Goal: Complete application form

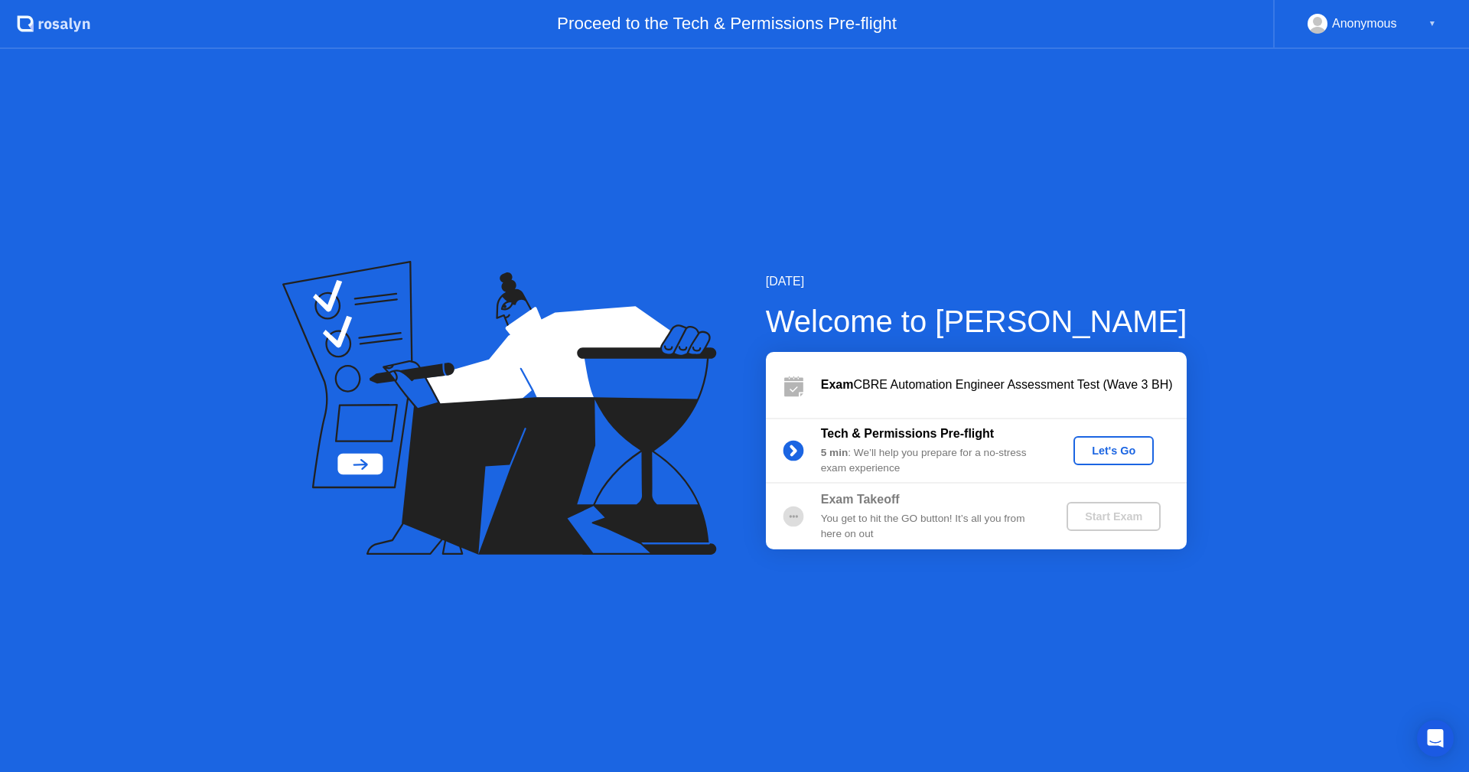
click at [1114, 452] on div "Let's Go" at bounding box center [1114, 451] width 68 height 12
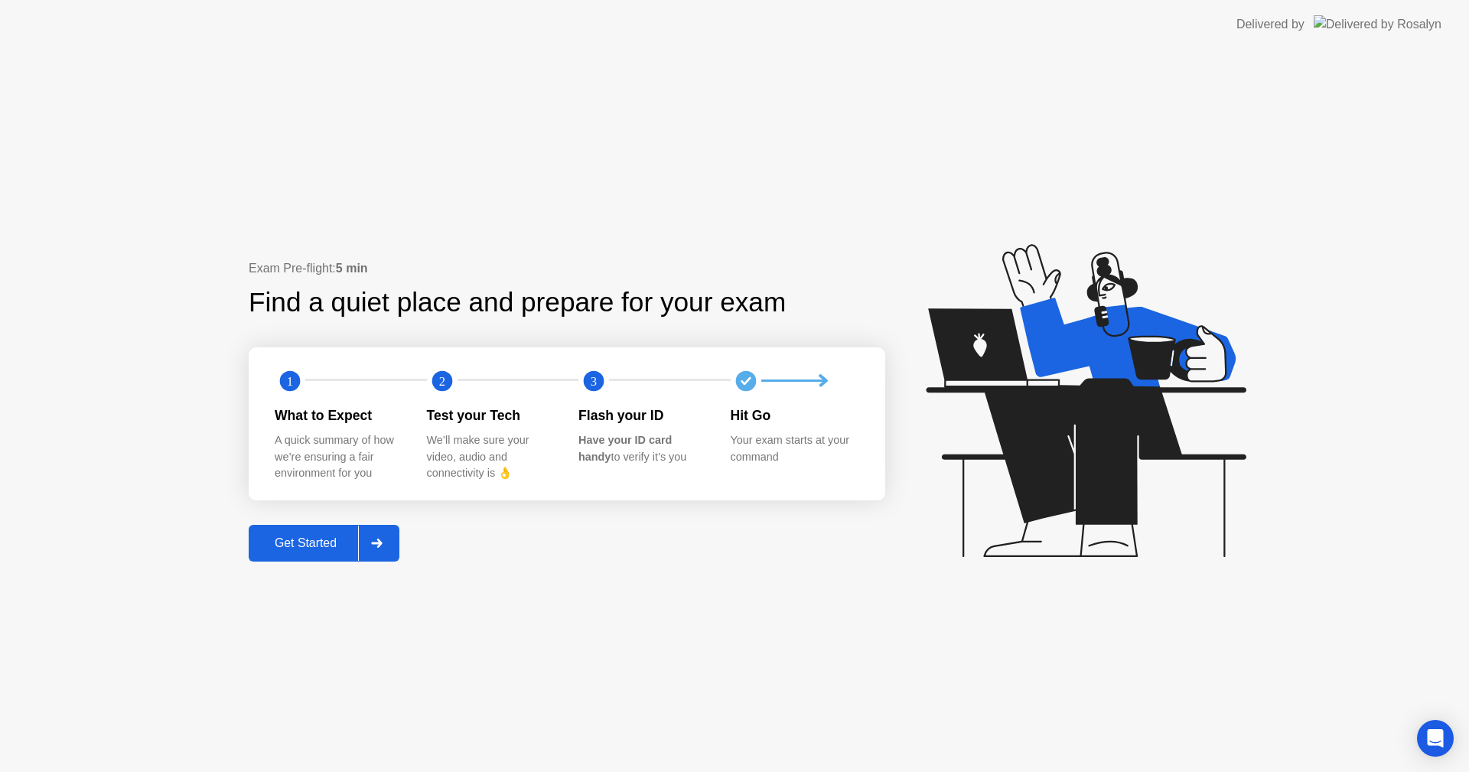
click at [321, 546] on div "Get Started" at bounding box center [305, 544] width 105 height 14
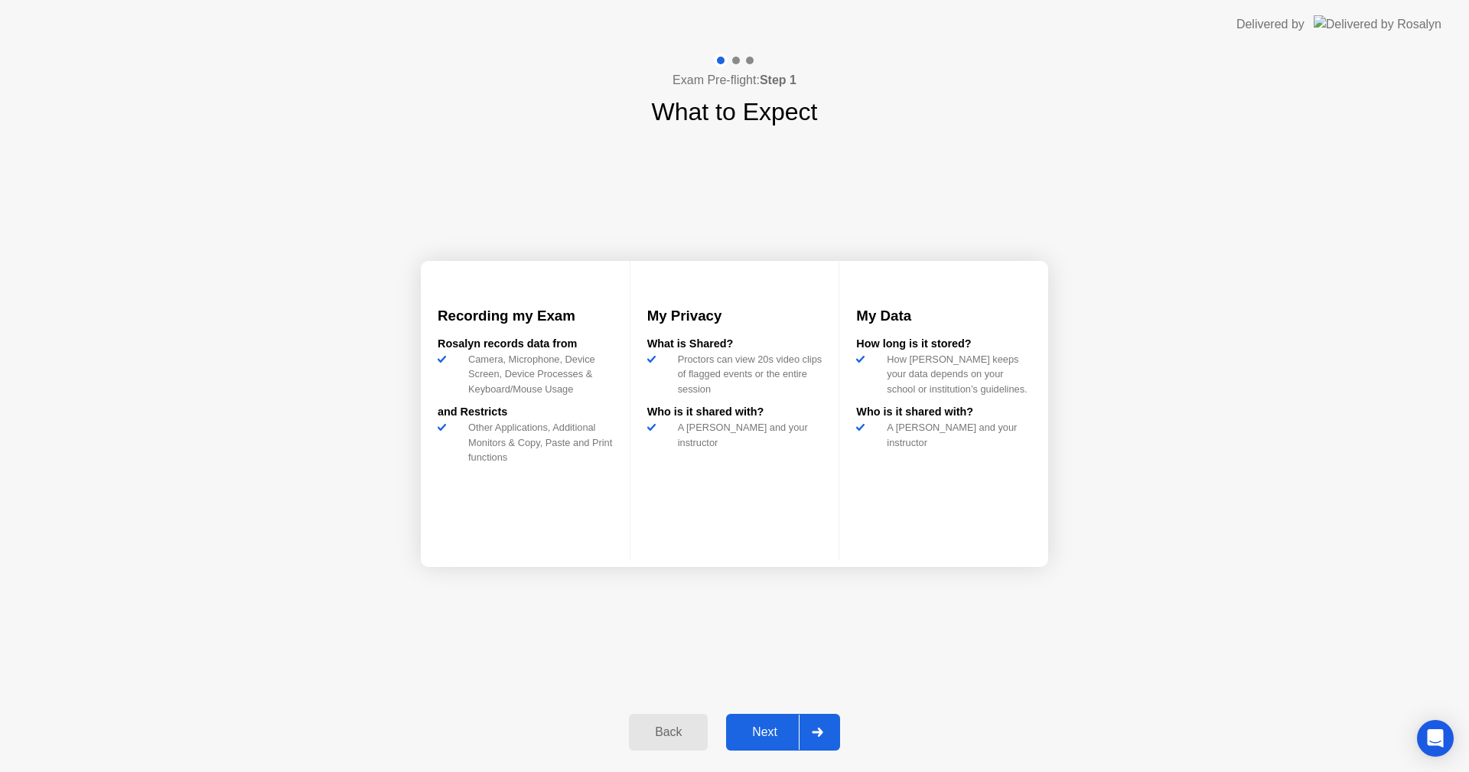
click at [762, 731] on div "Next" at bounding box center [765, 733] width 68 height 14
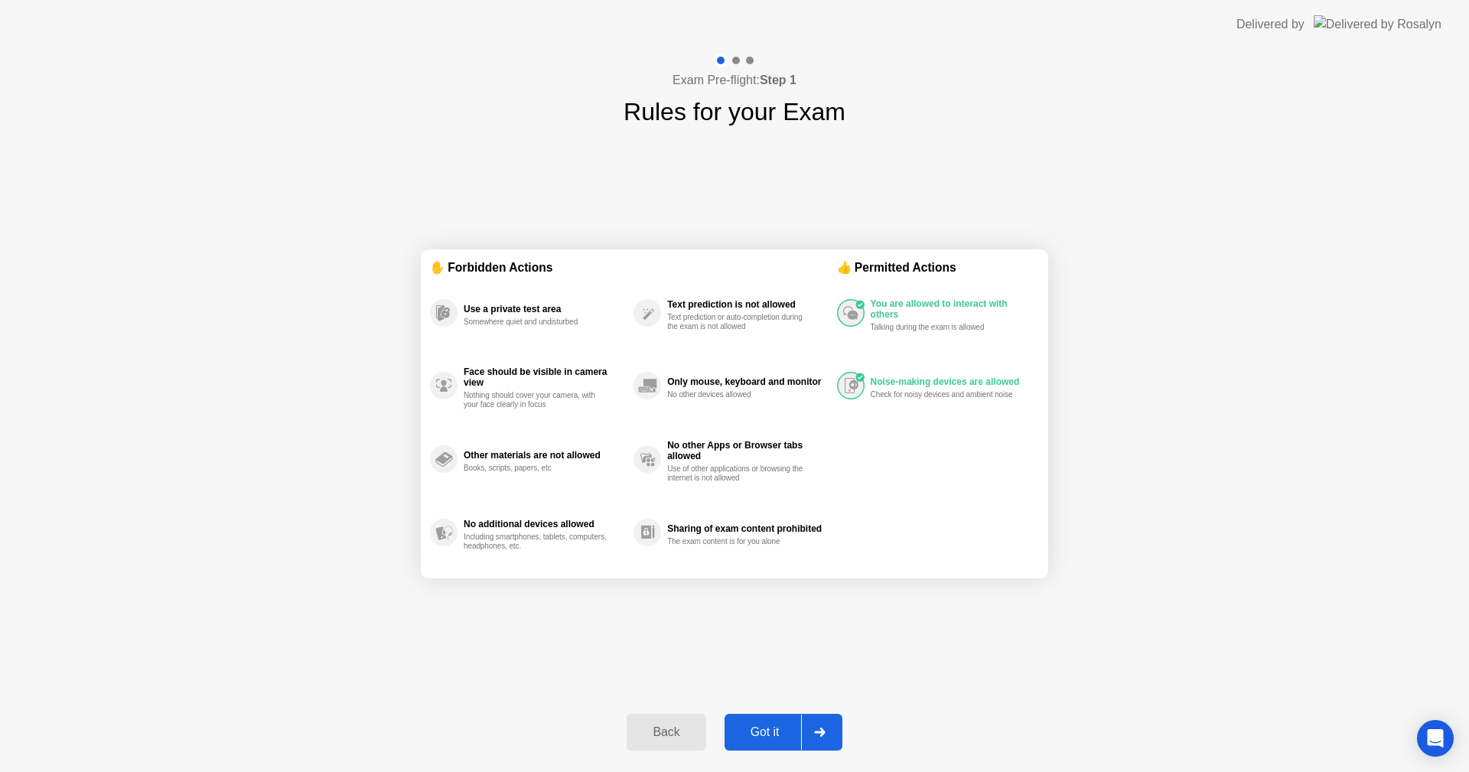
click at [763, 726] on div "Got it" at bounding box center [765, 733] width 72 height 14
select select "**********"
select select "*******"
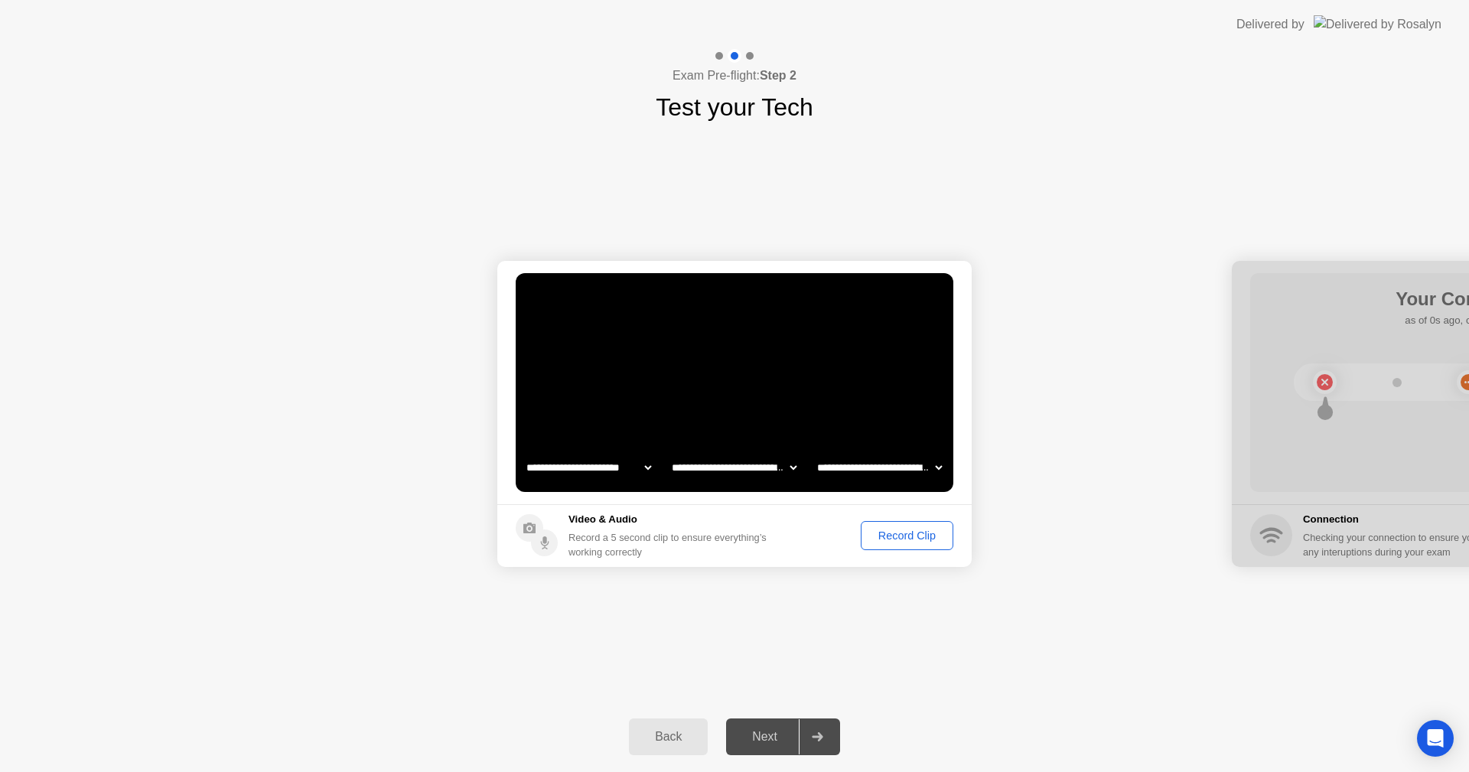
click at [906, 537] on div "Record Clip" at bounding box center [907, 536] width 82 height 12
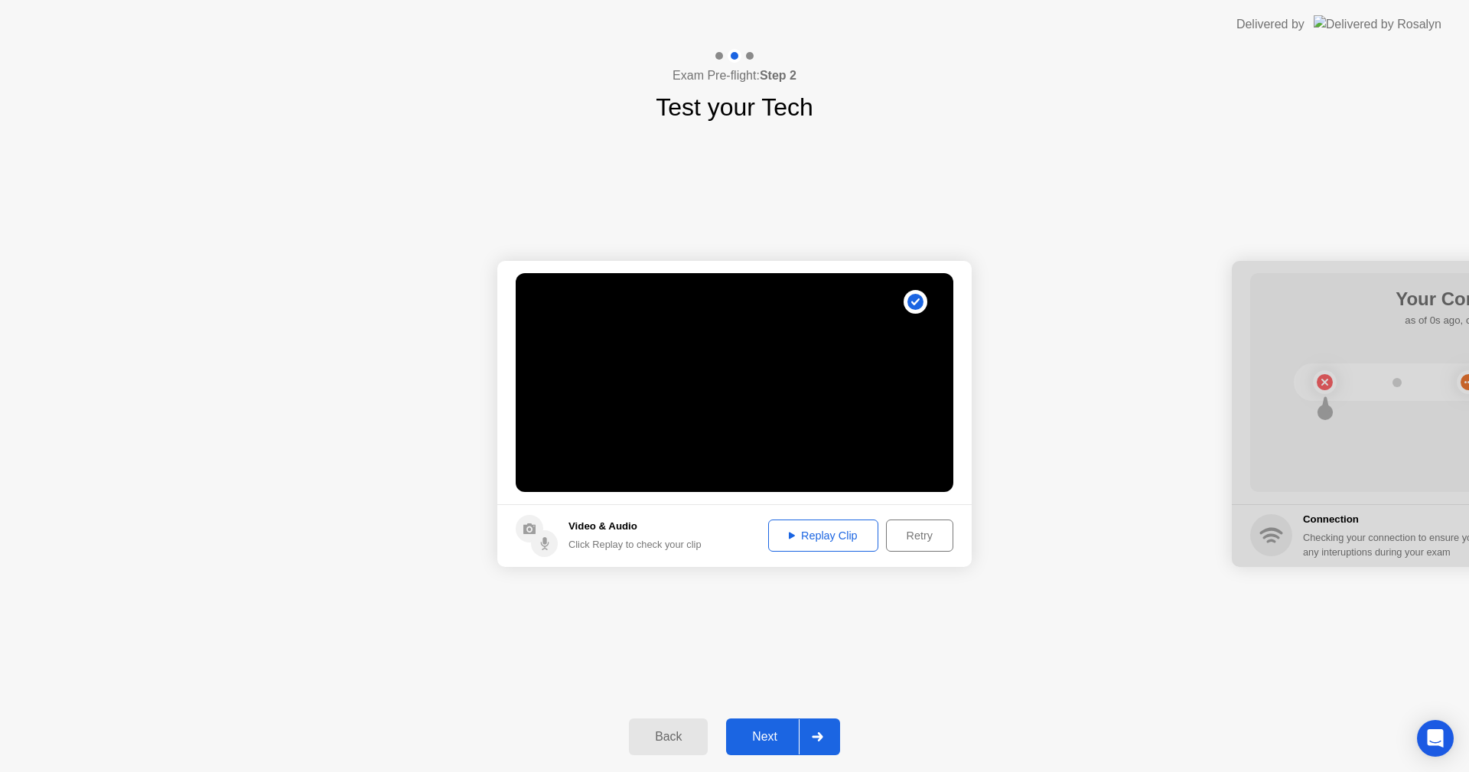
click at [906, 537] on div "Retry" at bounding box center [920, 536] width 57 height 12
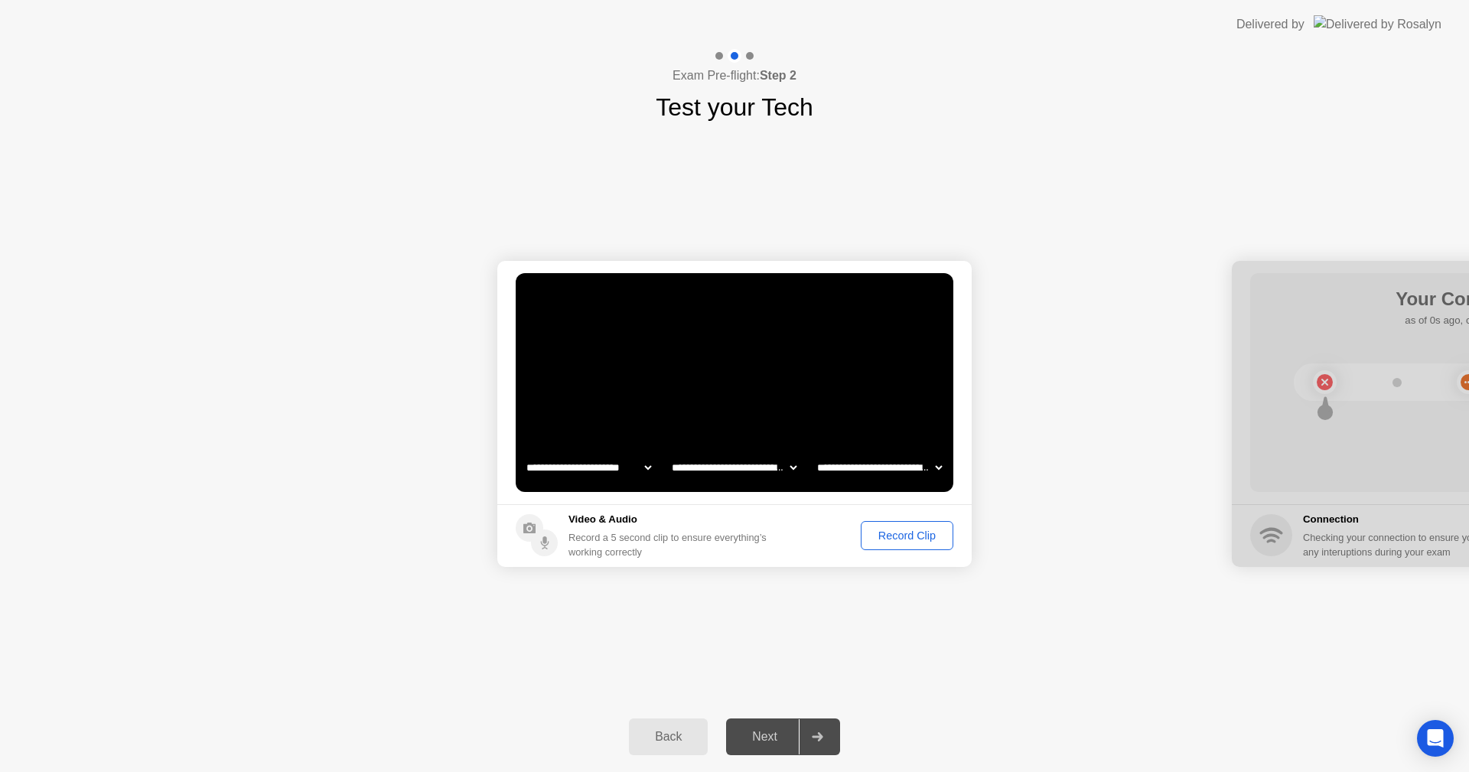
click at [779, 734] on div "Next" at bounding box center [765, 737] width 68 height 14
click at [895, 535] on div "Record Clip" at bounding box center [907, 536] width 82 height 12
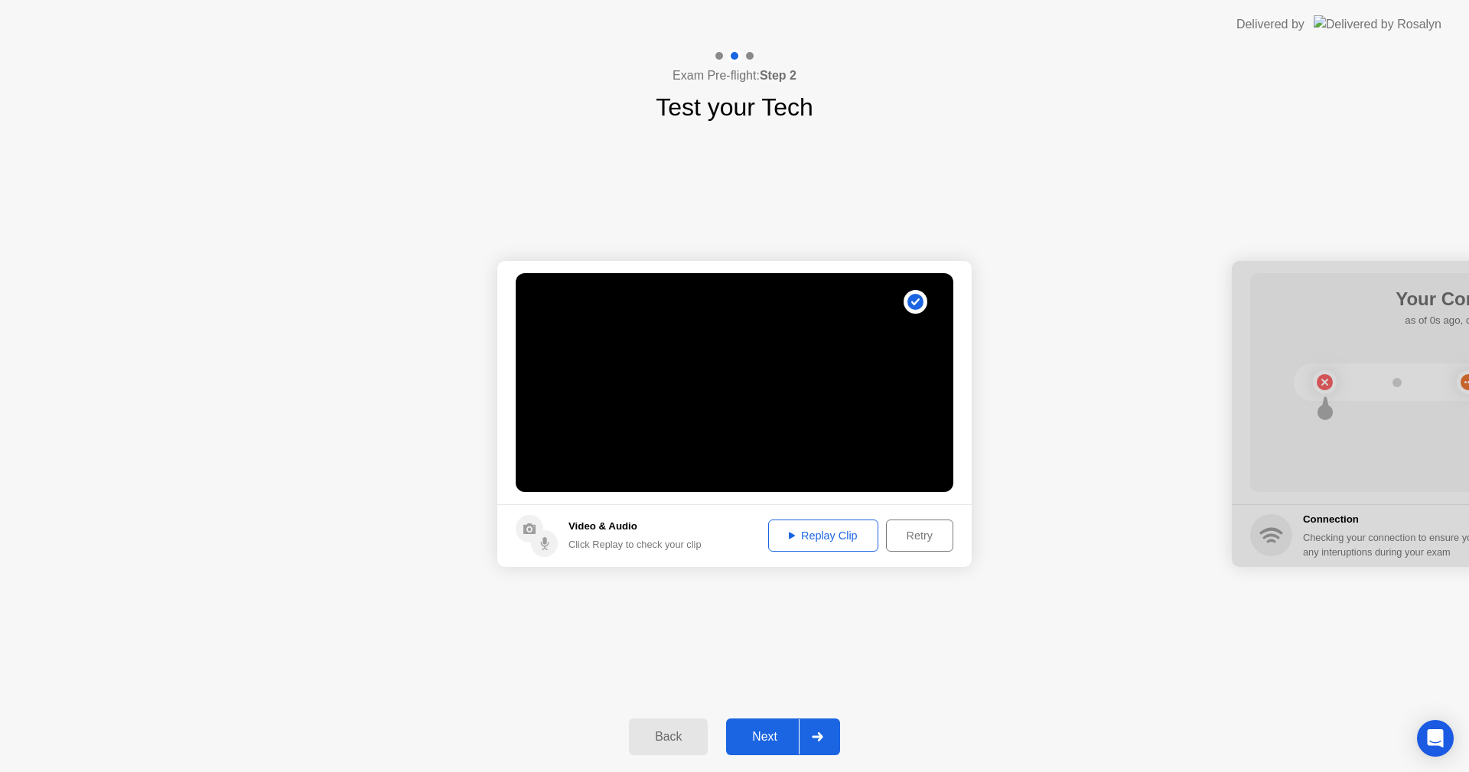
click at [828, 530] on div "Replay Clip" at bounding box center [823, 536] width 99 height 12
click at [750, 737] on div "Next" at bounding box center [765, 737] width 68 height 14
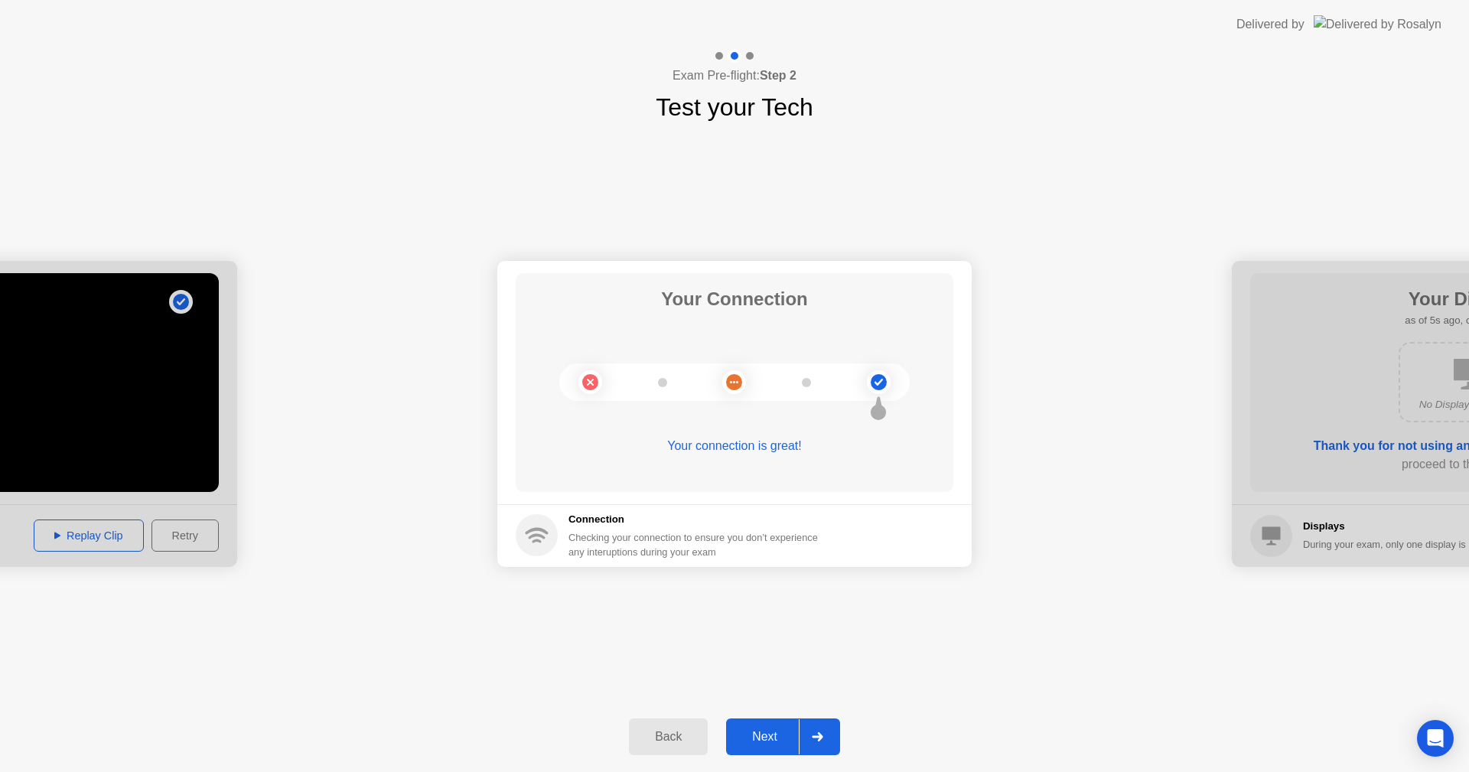
click at [750, 737] on div "Next" at bounding box center [765, 737] width 68 height 14
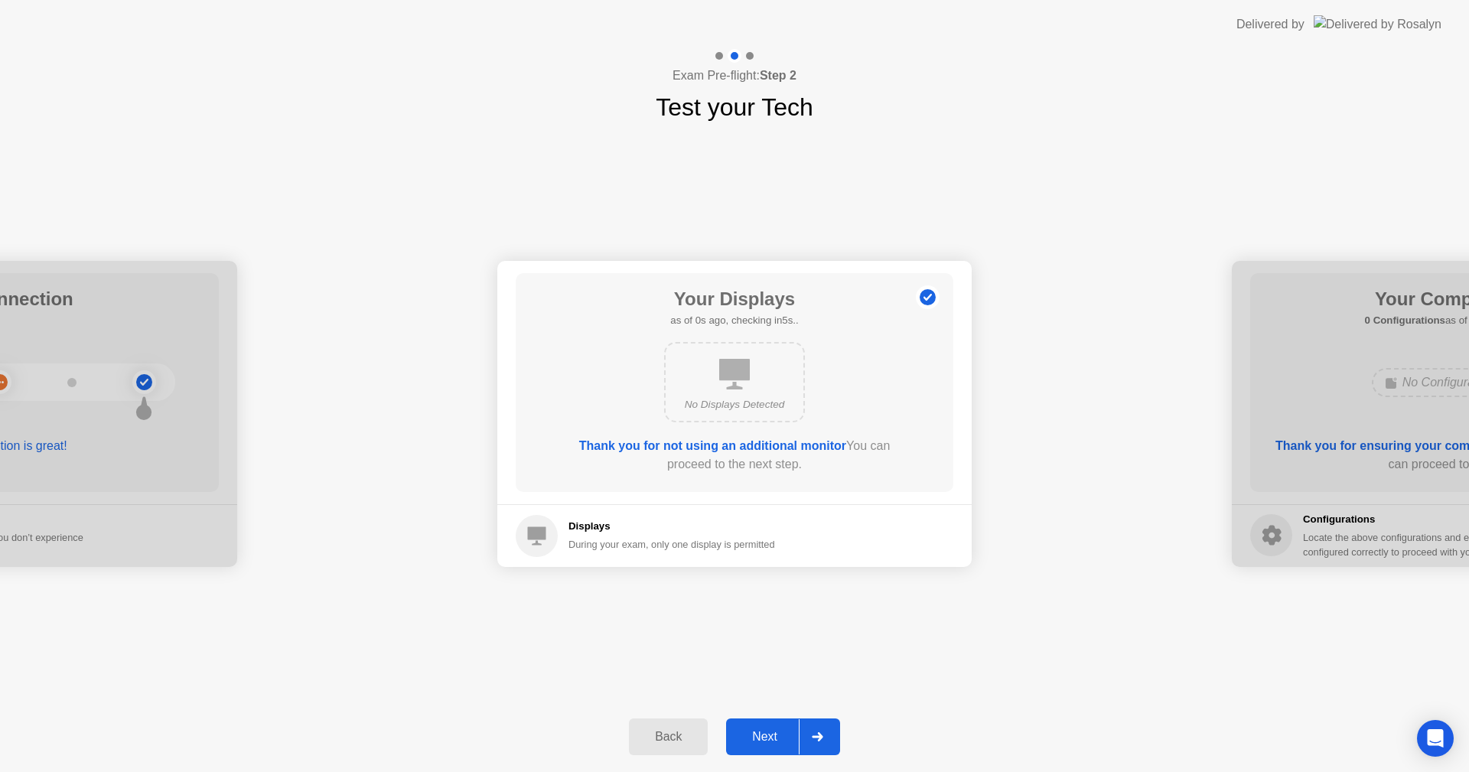
click at [750, 737] on div "Next" at bounding box center [765, 737] width 68 height 14
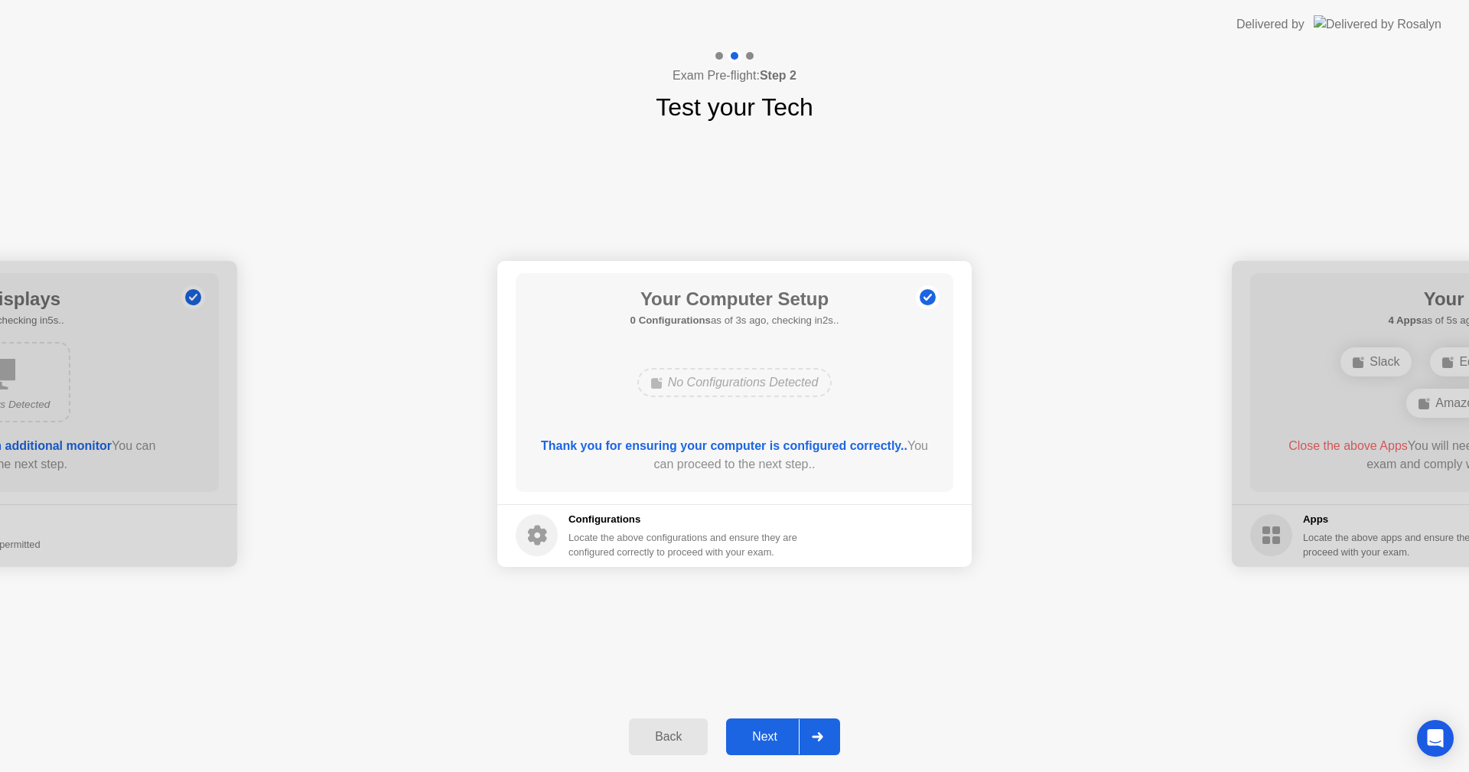
click at [750, 737] on div "Next" at bounding box center [765, 737] width 68 height 14
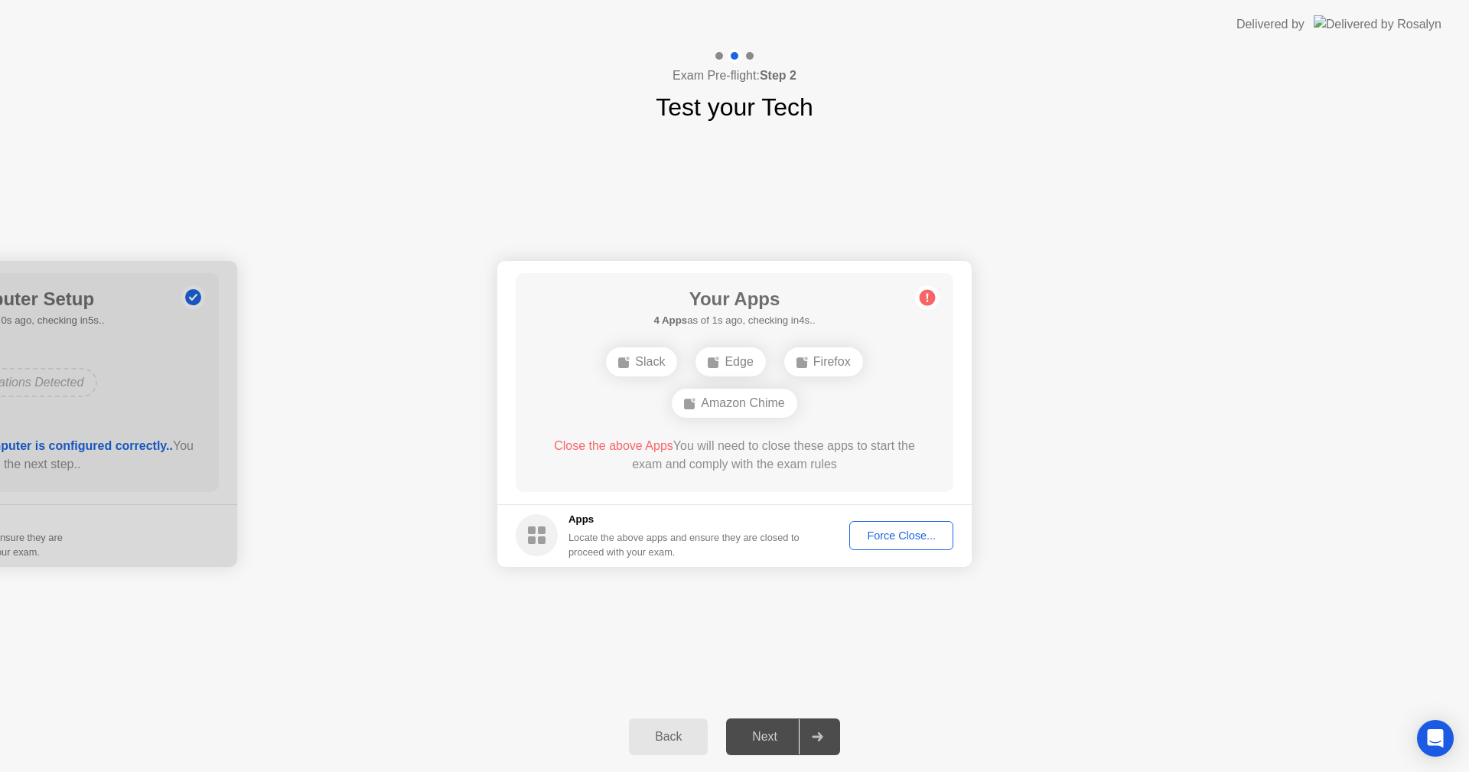
click at [750, 737] on div "Next" at bounding box center [765, 737] width 68 height 14
click at [893, 537] on div "Force Close..." at bounding box center [901, 536] width 93 height 12
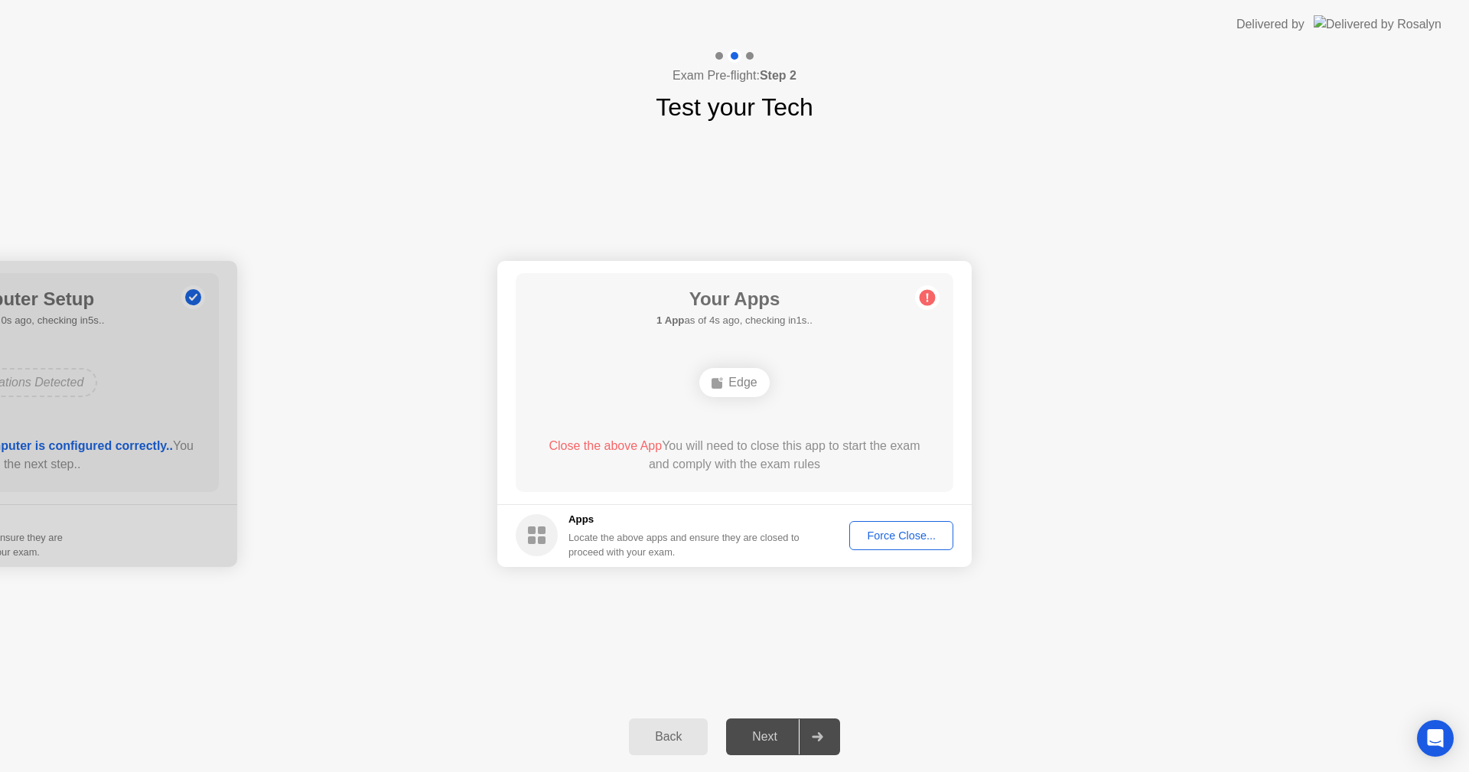
click at [901, 541] on div "Force Close..." at bounding box center [901, 536] width 93 height 12
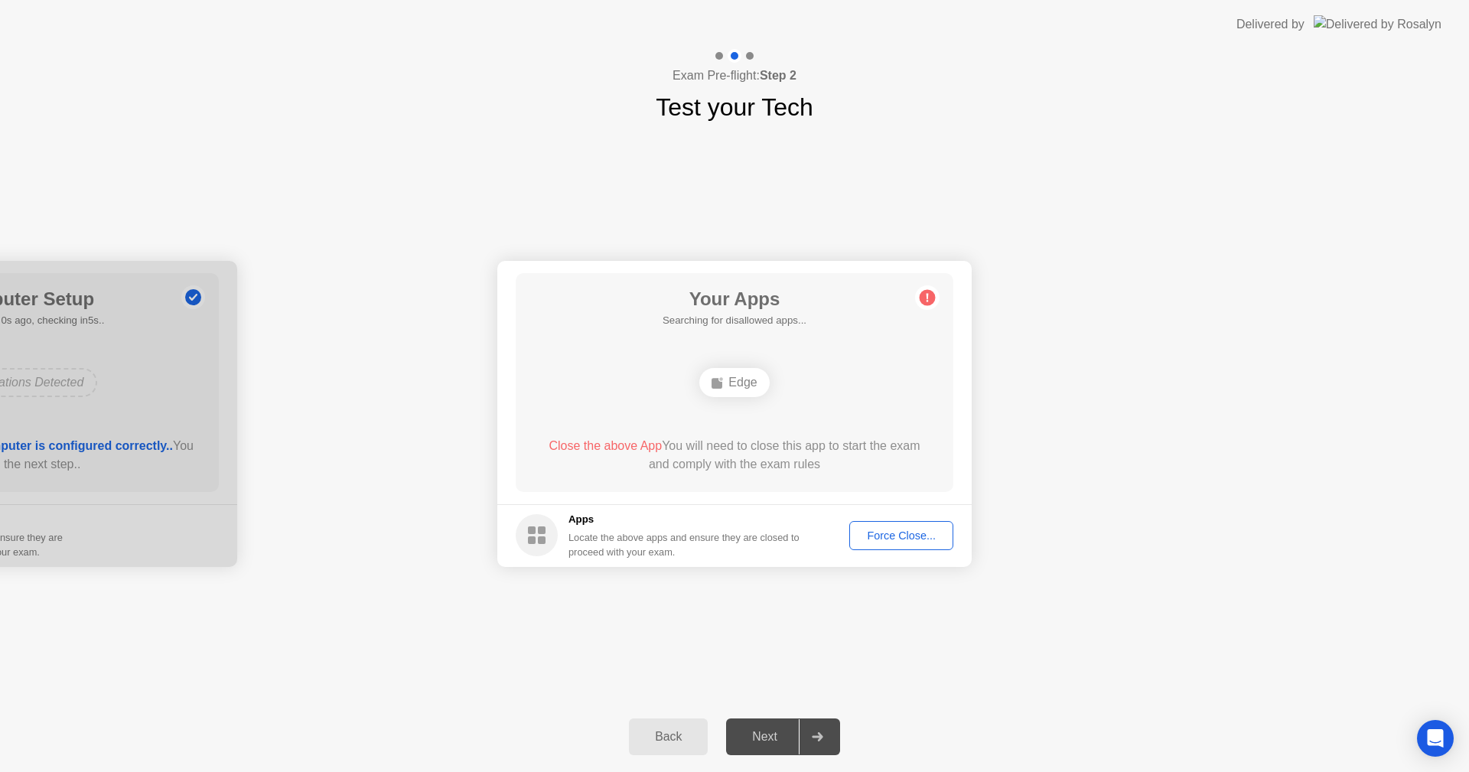
click at [911, 533] on div "Force Close..." at bounding box center [901, 536] width 93 height 12
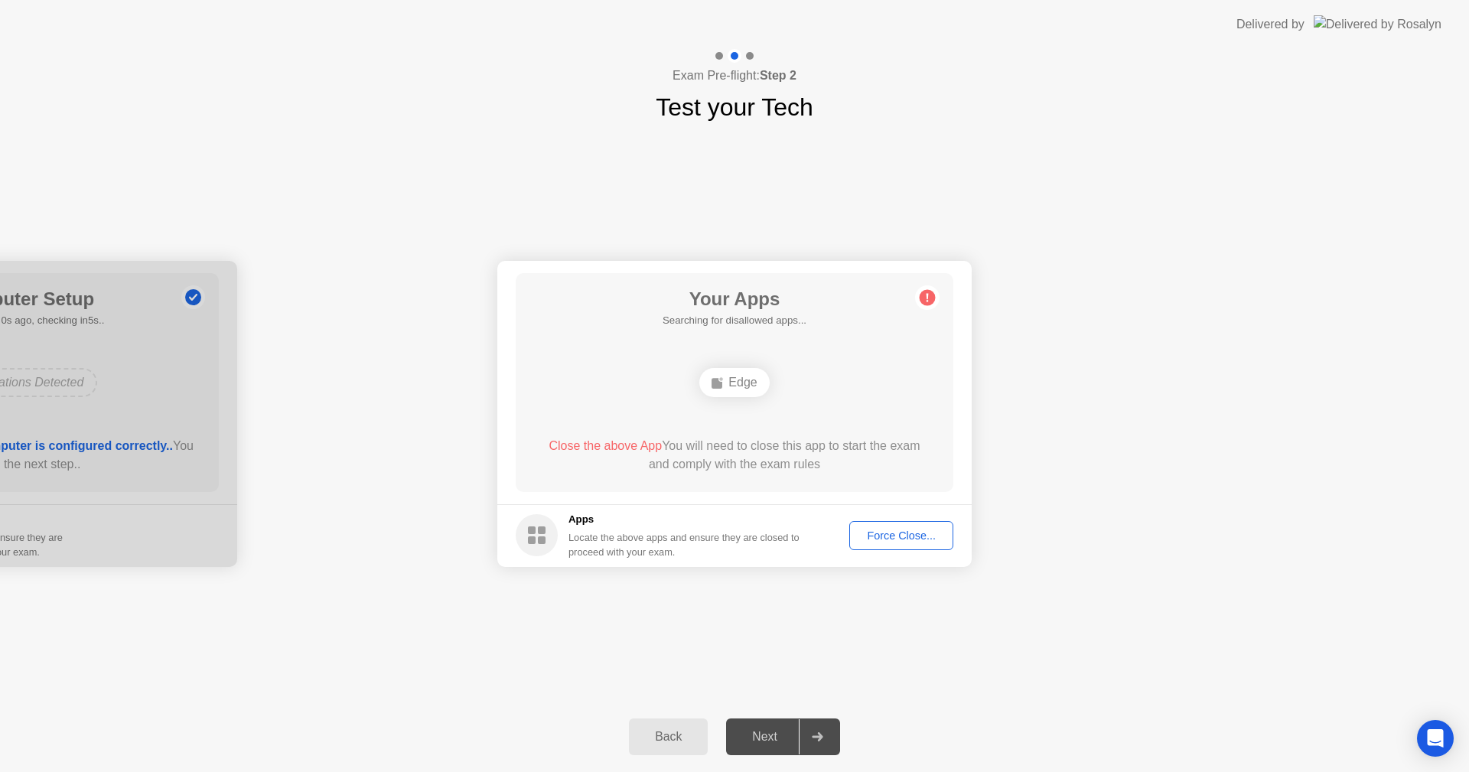
click at [899, 540] on div "Force Close..." at bounding box center [901, 536] width 93 height 12
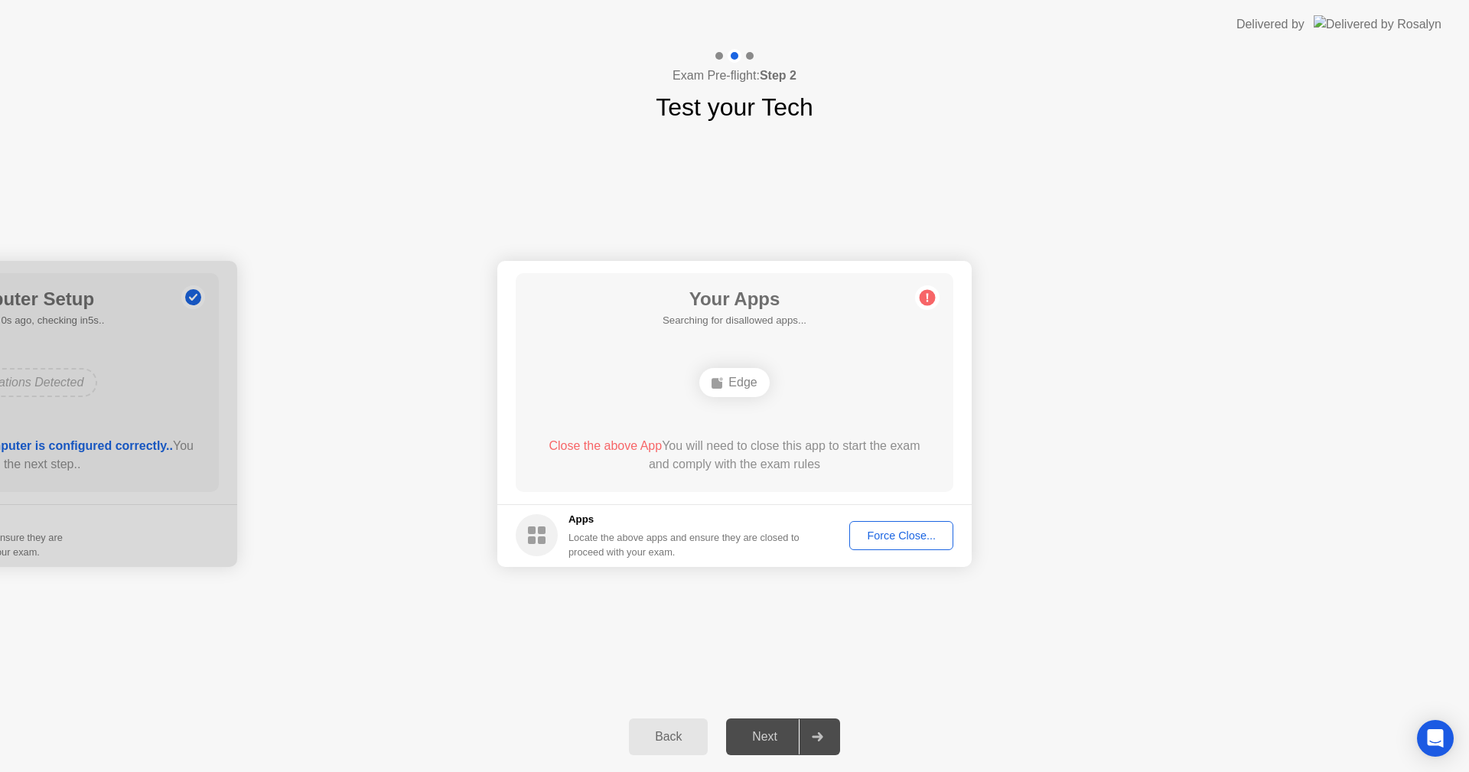
click at [904, 533] on div "Force Close..." at bounding box center [901, 536] width 93 height 12
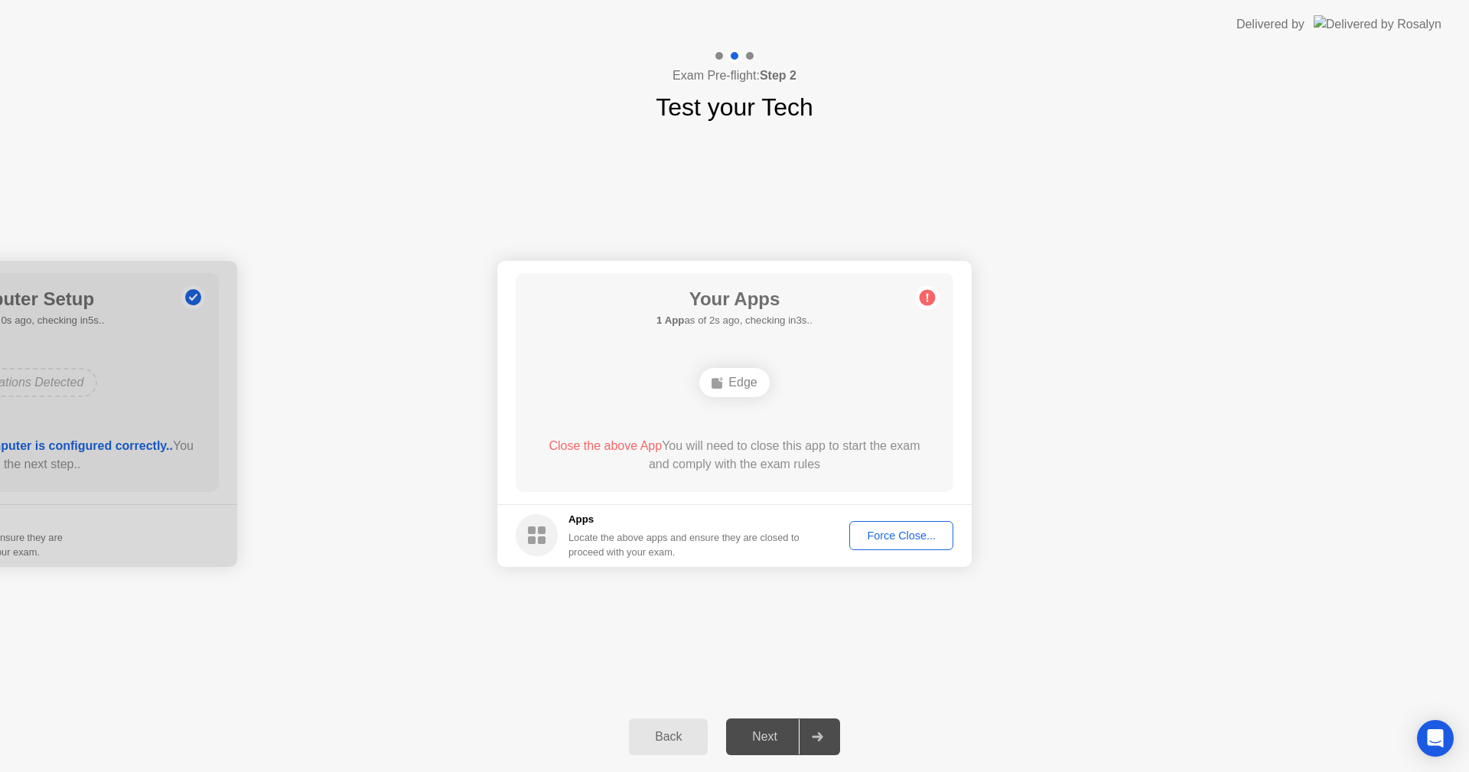
click at [896, 530] on div "Force Close..." at bounding box center [901, 536] width 93 height 12
